Goal: Transaction & Acquisition: Download file/media

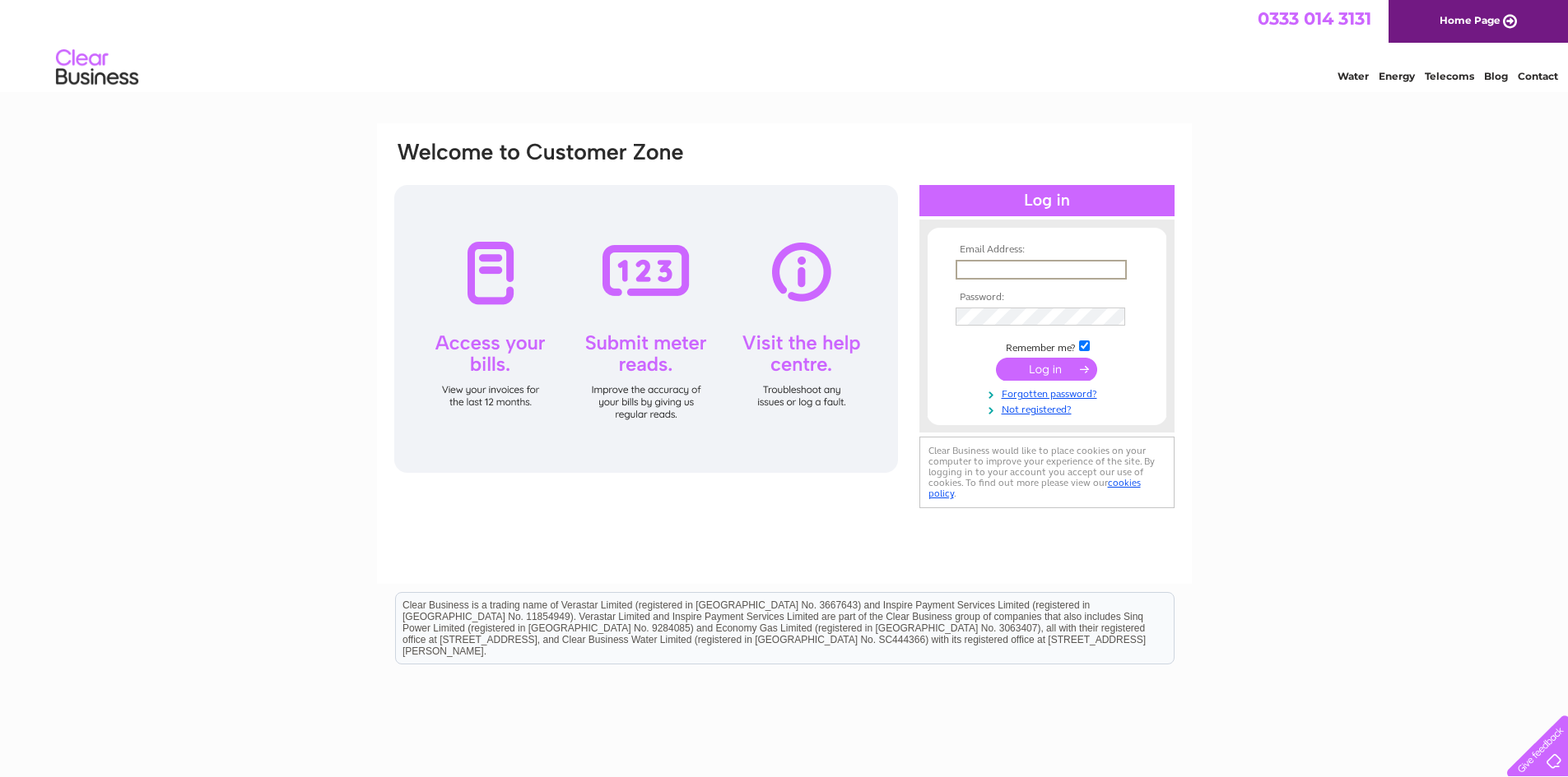
click at [989, 264] on input "text" at bounding box center [1041, 270] width 171 height 20
type input "don_don_1970@hotmail.co.uk"
click at [995, 358] on input "submit" at bounding box center [1045, 370] width 101 height 23
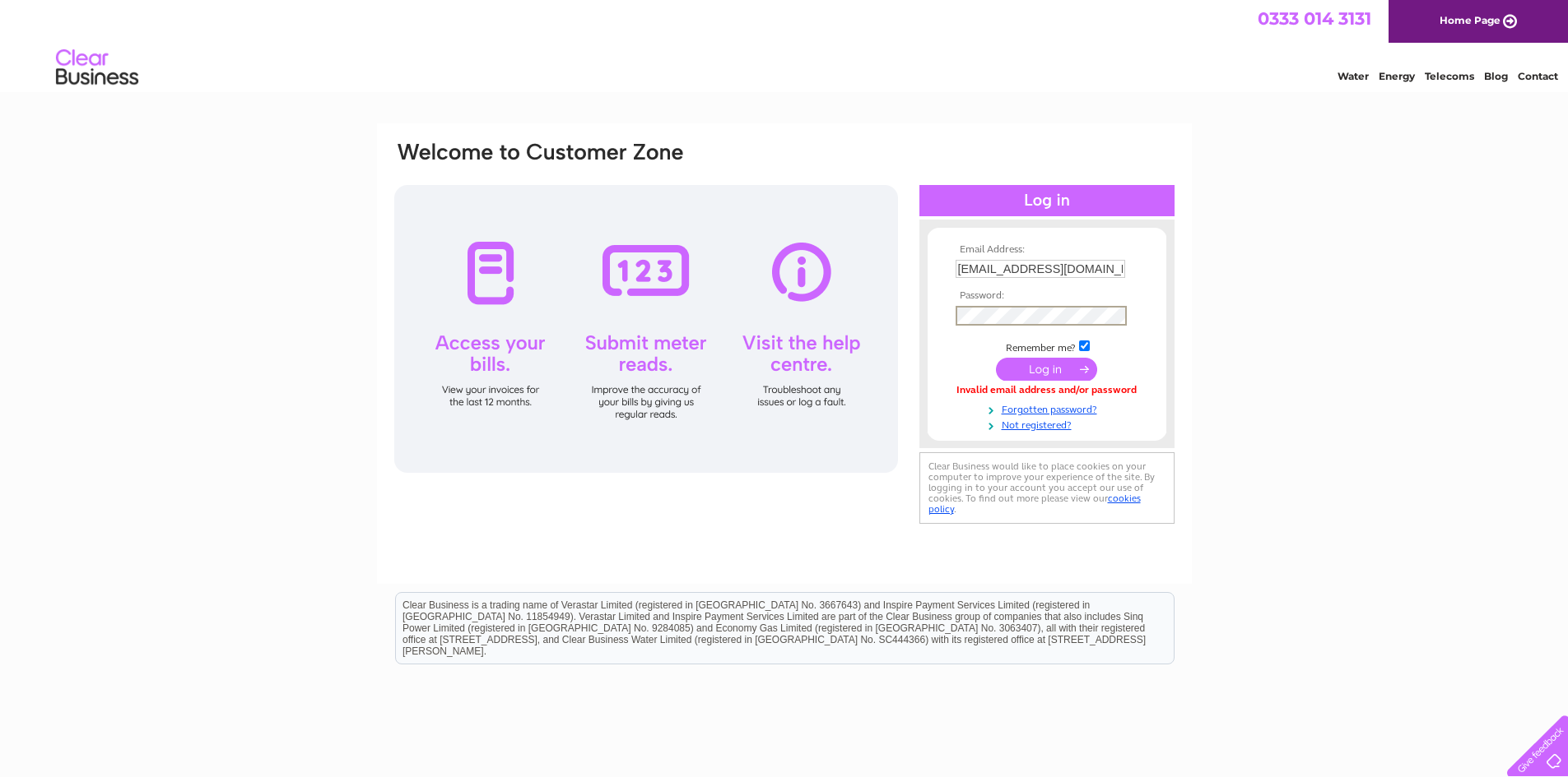
click at [995, 358] on input "submit" at bounding box center [1045, 370] width 101 height 23
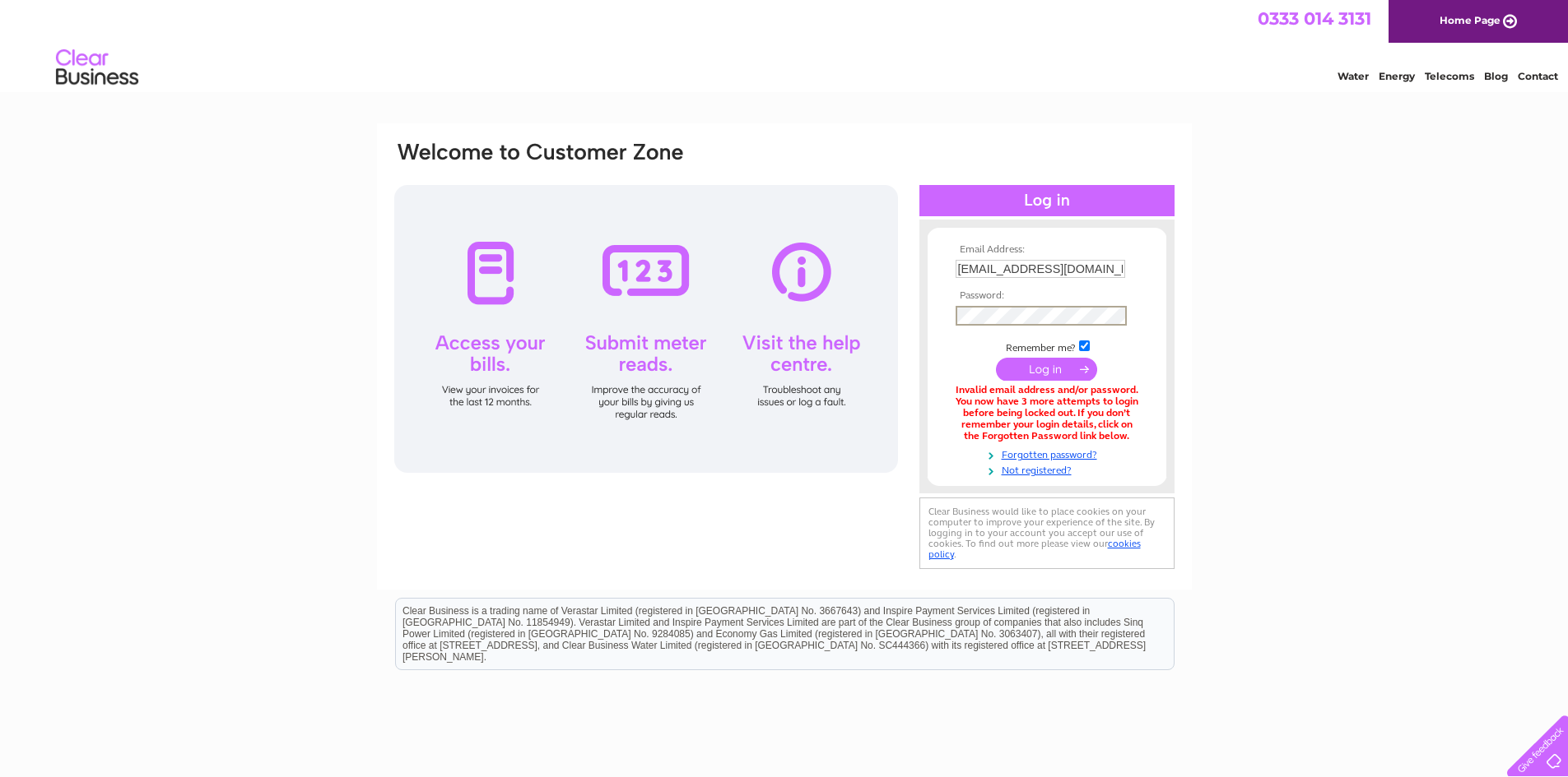
click at [995, 358] on input "submit" at bounding box center [1045, 370] width 101 height 23
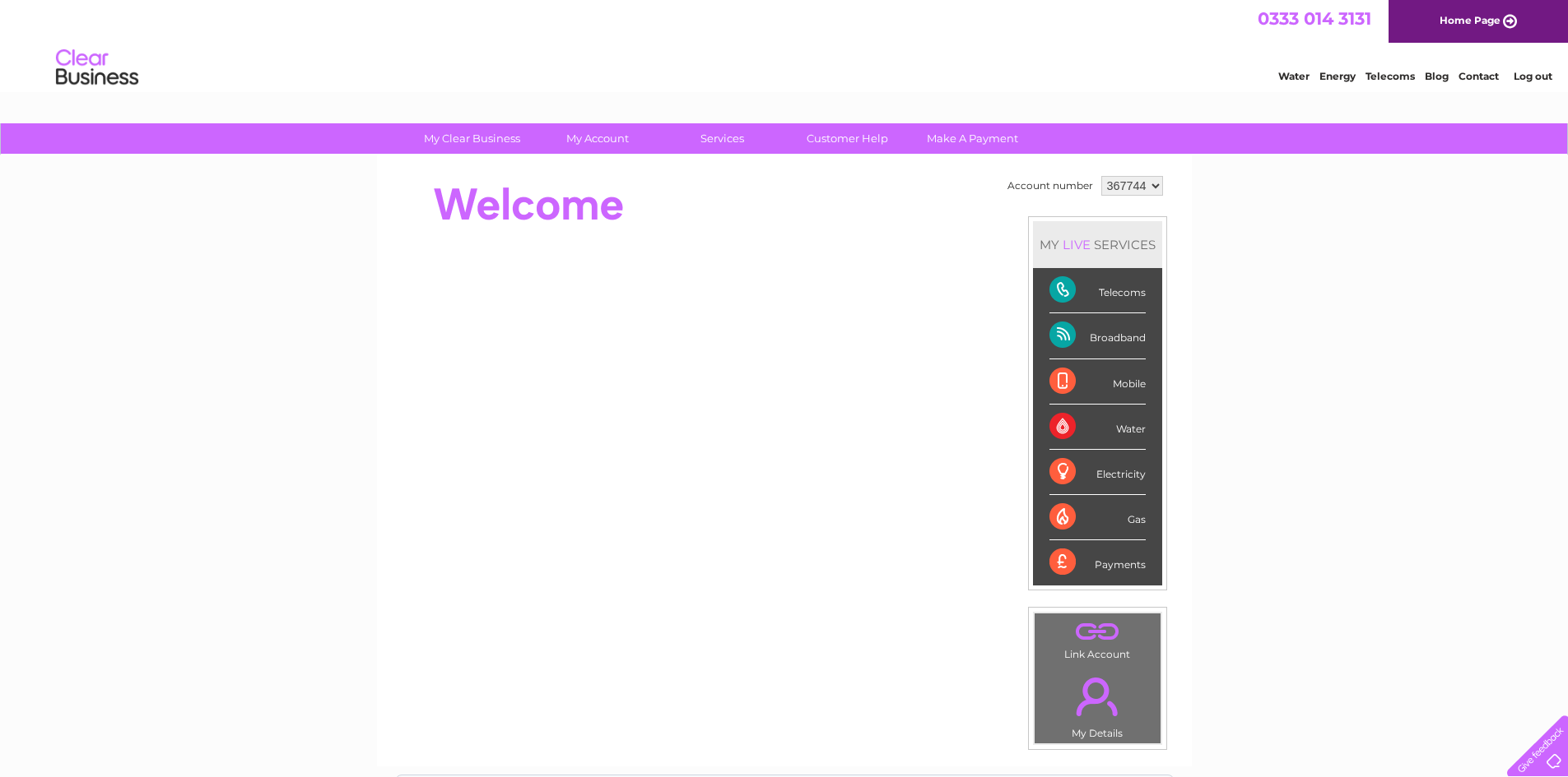
click at [1155, 182] on select "367744 919826" at bounding box center [1132, 185] width 61 height 20
click at [1101, 176] on select "367744 919826" at bounding box center [1132, 185] width 61 height 20
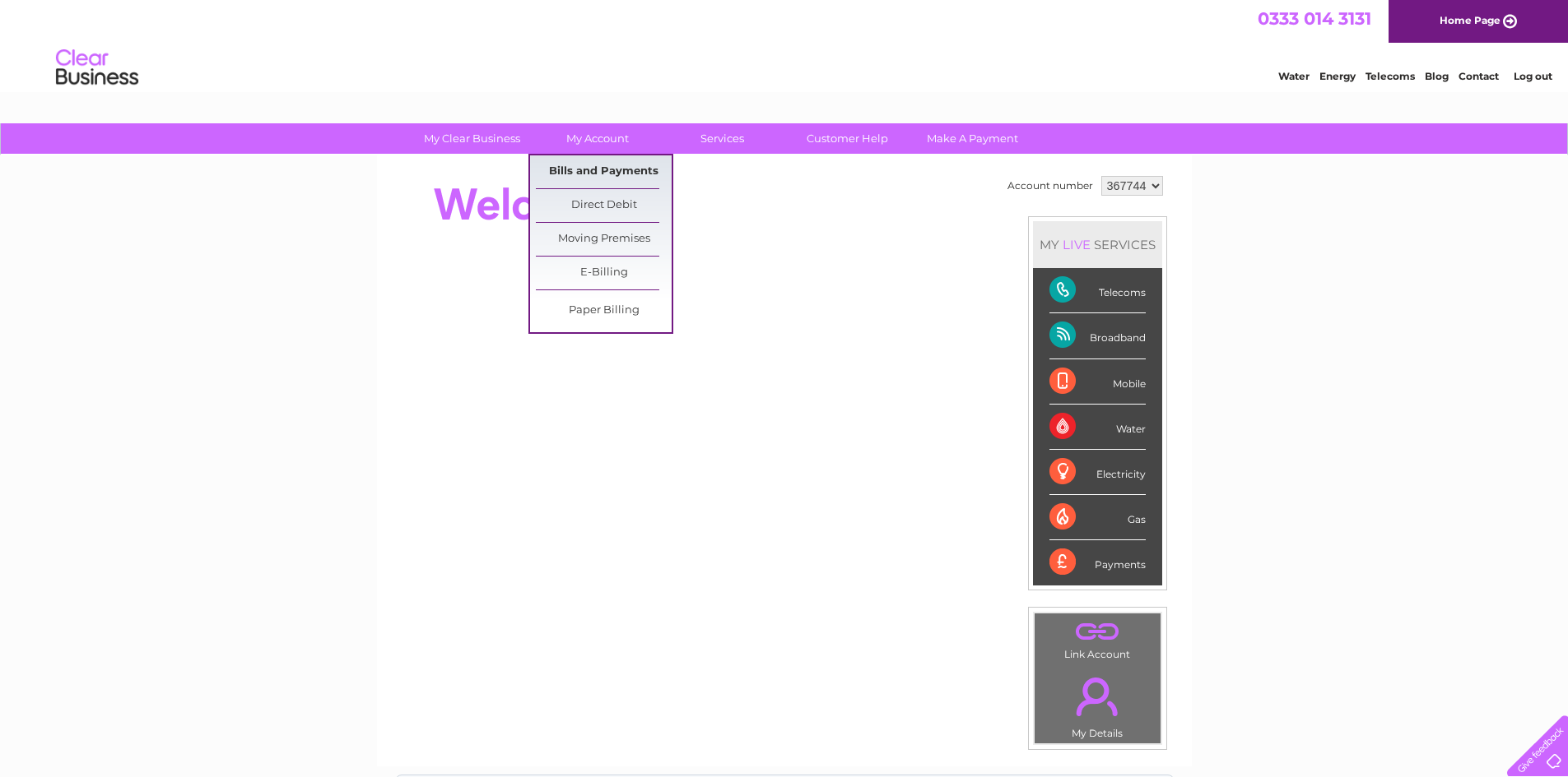
click at [609, 173] on link "Bills and Payments" at bounding box center [603, 172] width 135 height 33
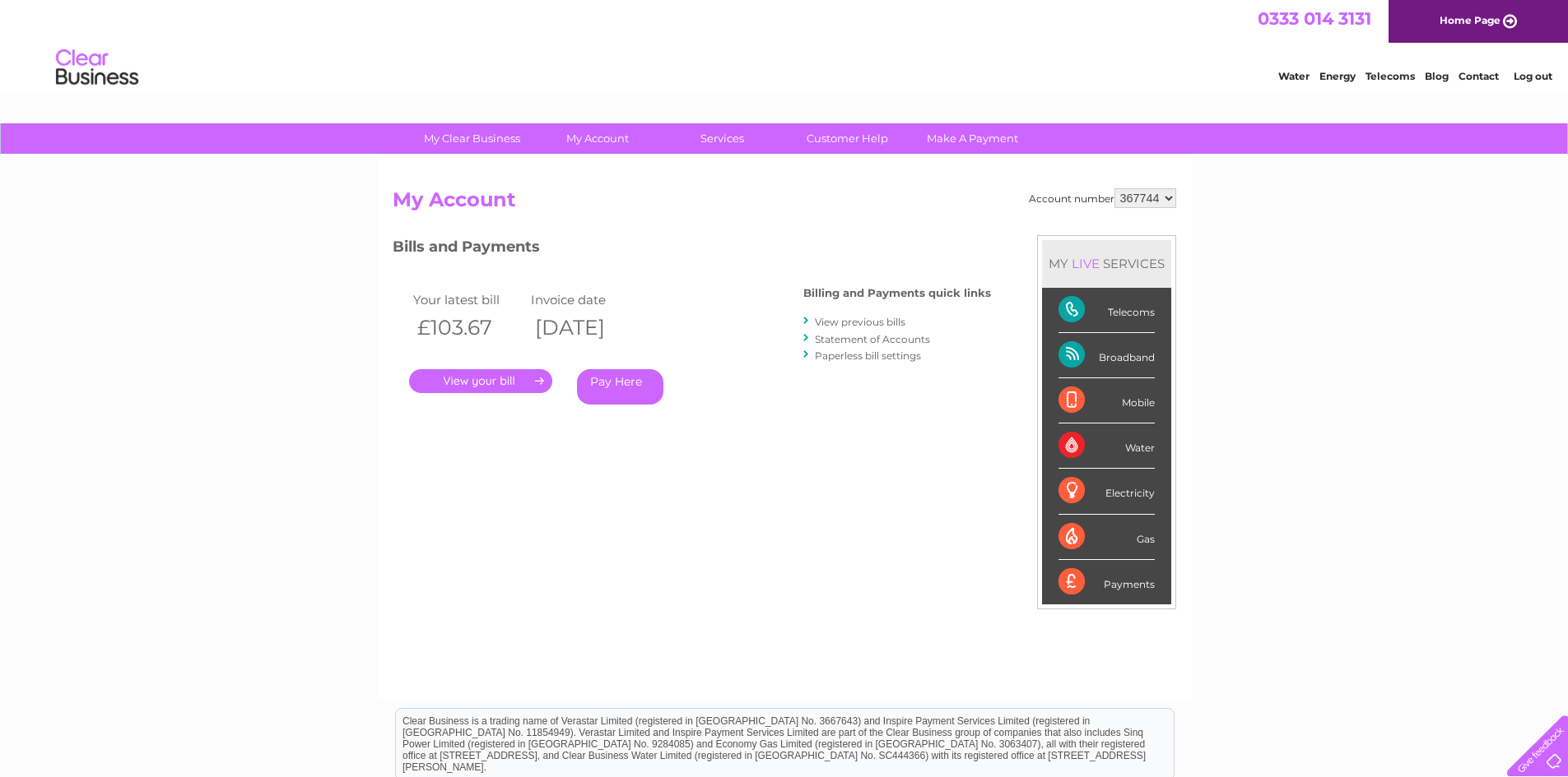
click at [477, 396] on div "Your latest bill Invoice date £103.67 11/08/2025 . Pay Here" at bounding box center [574, 350] width 362 height 157
click at [478, 383] on link "." at bounding box center [480, 381] width 143 height 24
click at [854, 323] on link "View previous bills" at bounding box center [860, 322] width 90 height 12
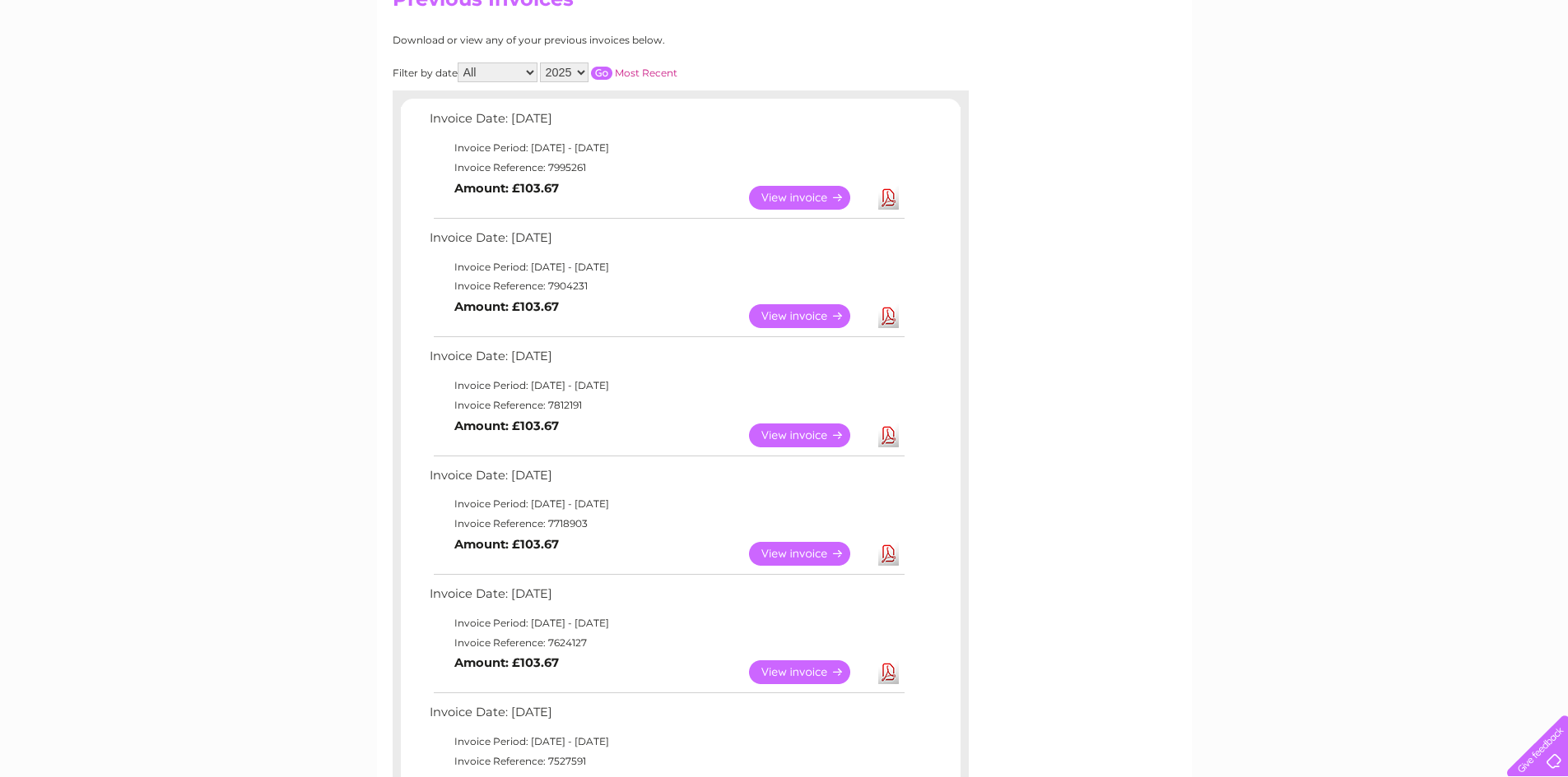
scroll to position [247, 0]
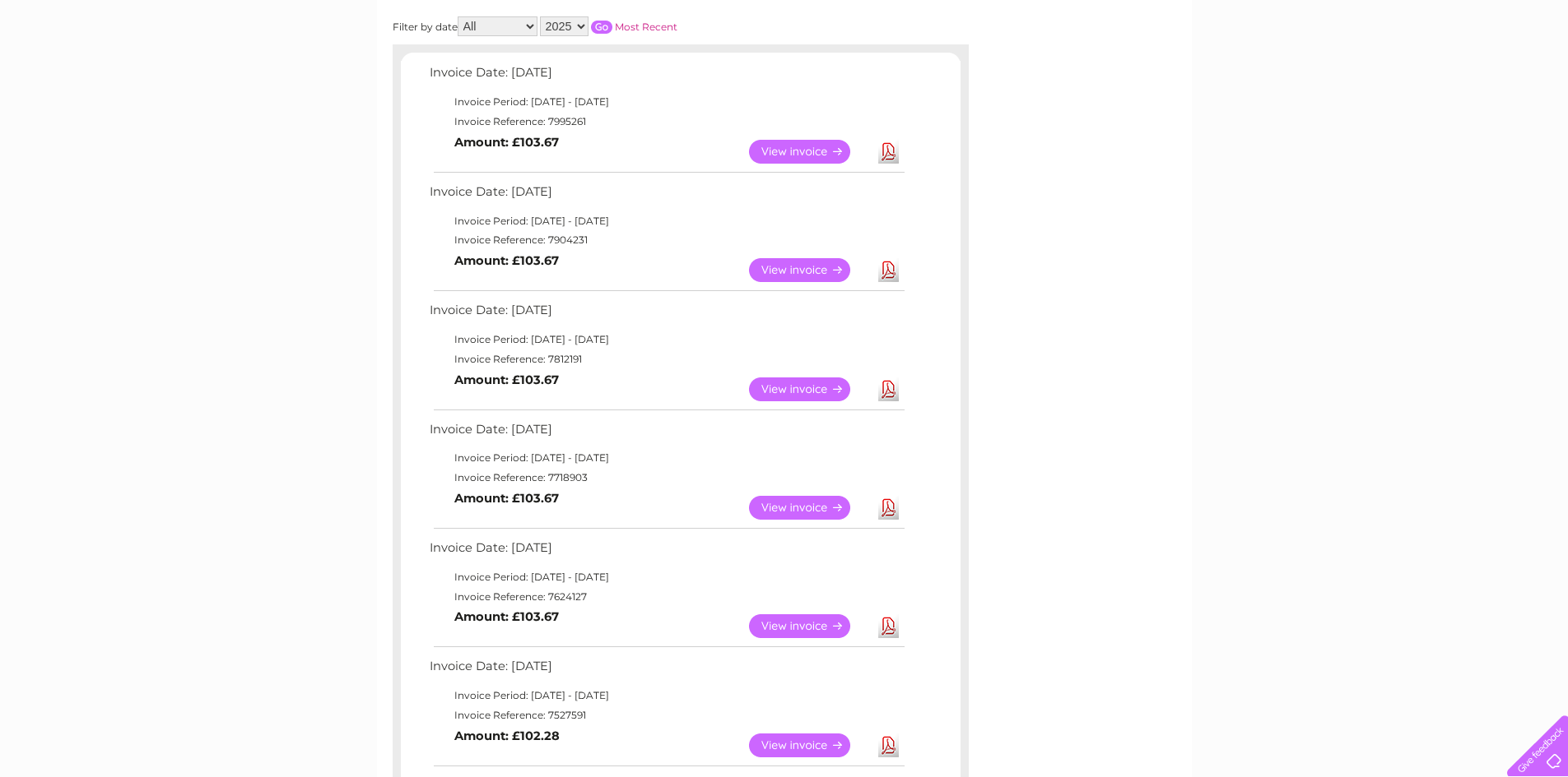
click at [890, 268] on link "Download" at bounding box center [888, 270] width 20 height 24
click at [890, 390] on link "Download" at bounding box center [888, 389] width 20 height 24
click at [896, 507] on link "Download" at bounding box center [888, 507] width 20 height 24
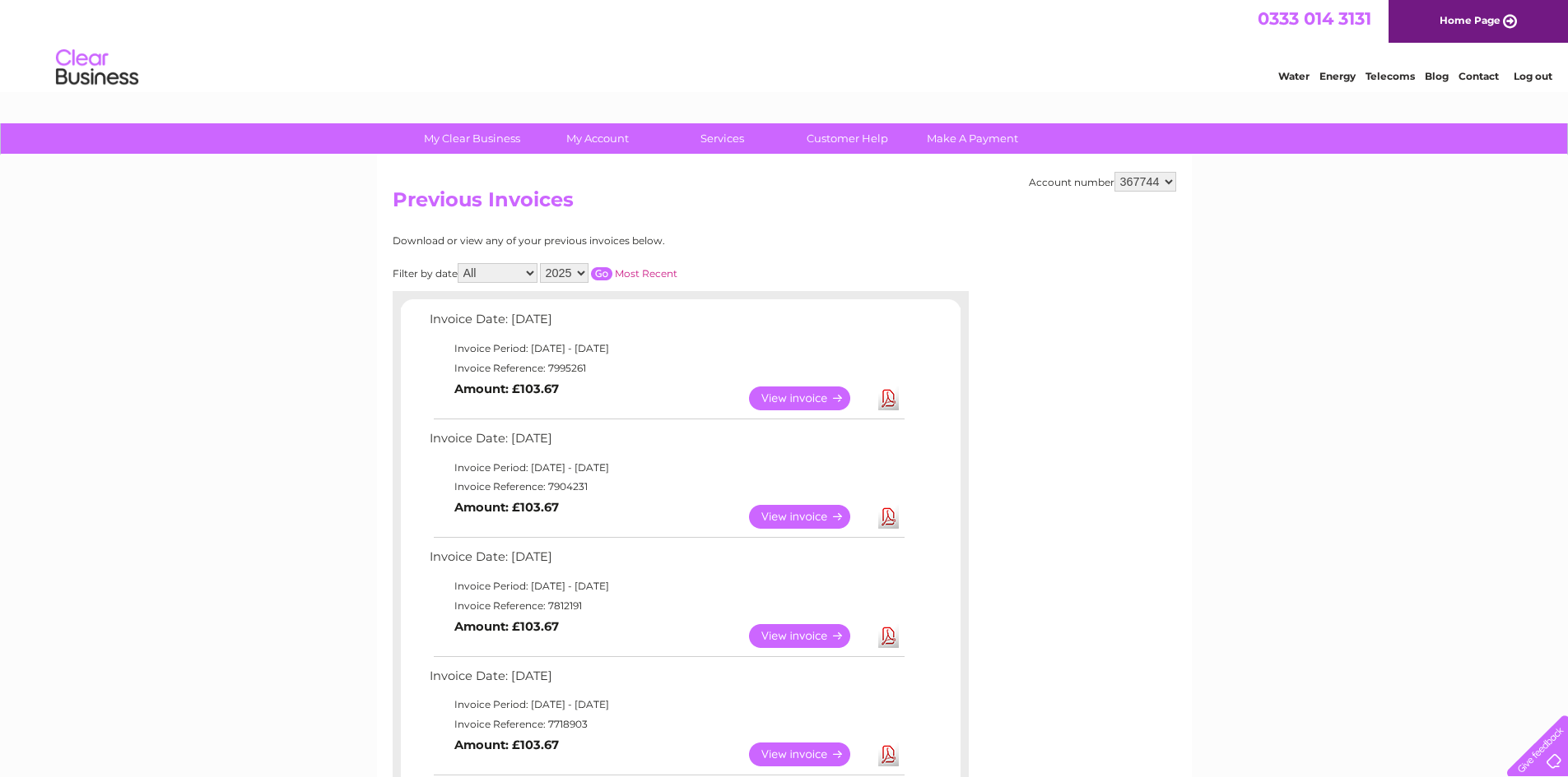
click at [1174, 181] on select "367744 919826" at bounding box center [1145, 182] width 61 height 20
select select "919826"
click at [1115, 172] on select "367744 919826" at bounding box center [1145, 182] width 61 height 20
click at [895, 402] on link "Download" at bounding box center [888, 399] width 20 height 24
click at [886, 522] on link "Download" at bounding box center [888, 517] width 20 height 24
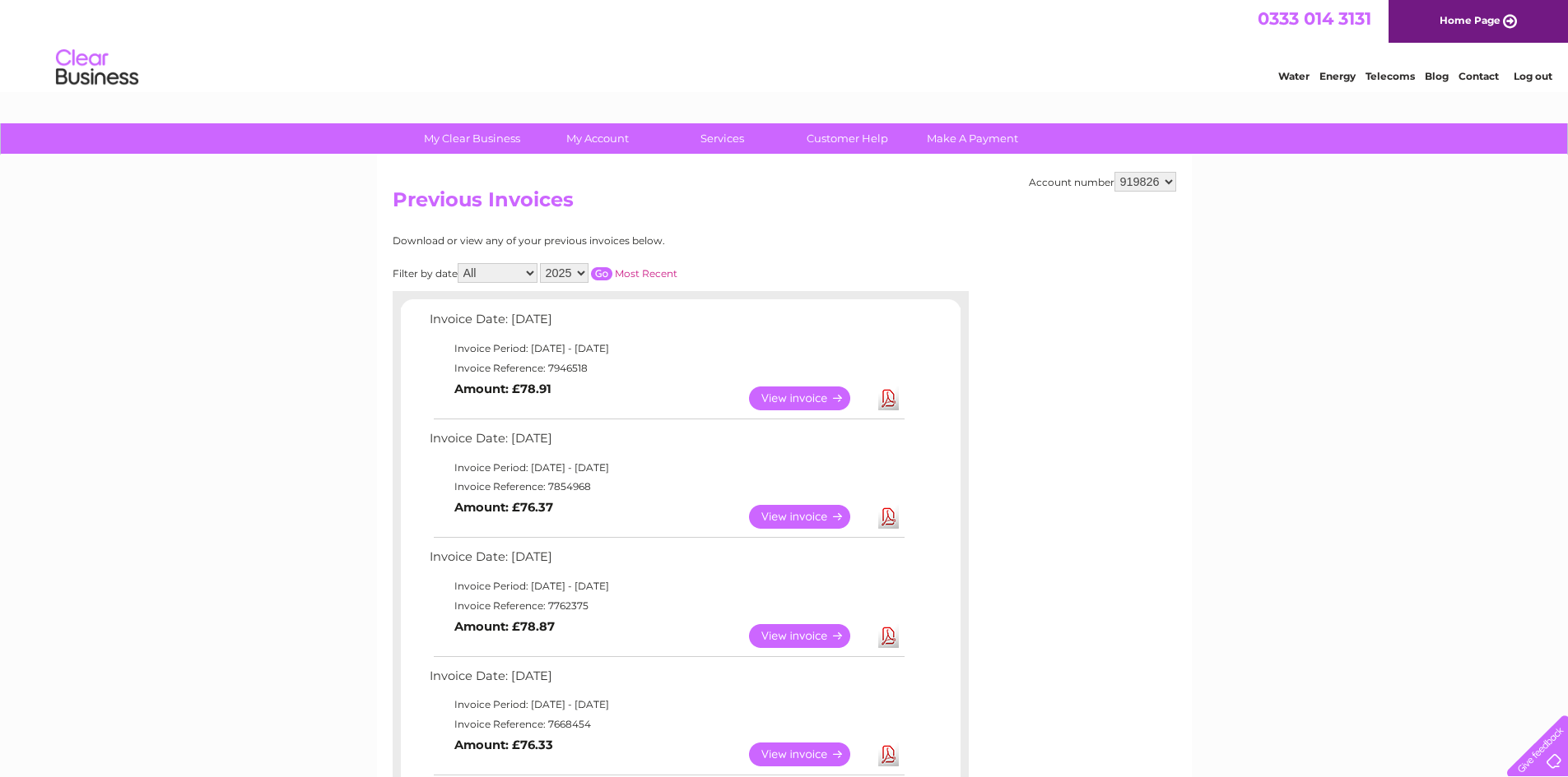
click at [890, 635] on link "Download" at bounding box center [888, 636] width 20 height 24
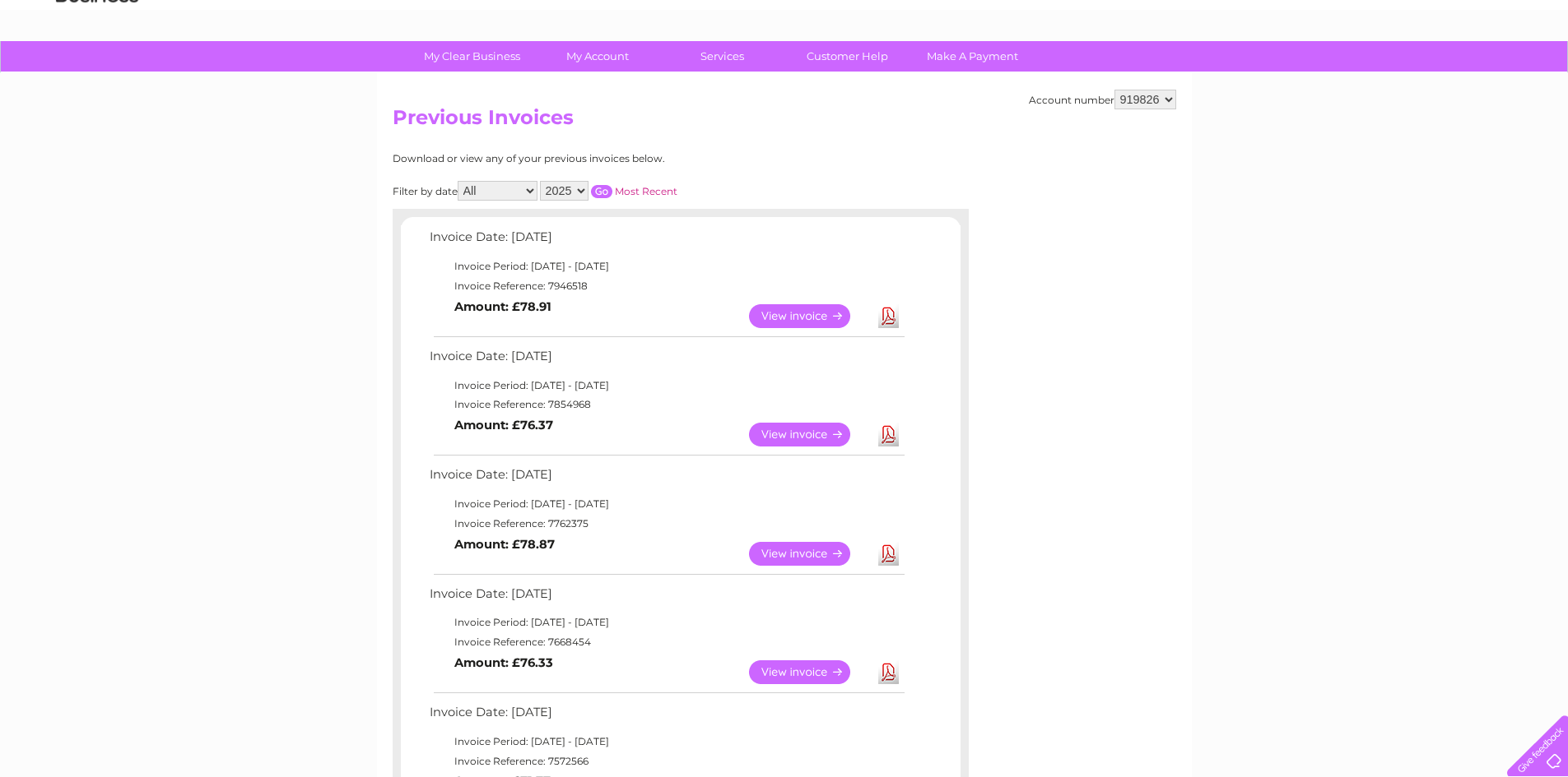
click at [887, 673] on link "Download" at bounding box center [888, 672] width 20 height 24
click at [890, 673] on link "Download" at bounding box center [888, 672] width 20 height 24
